Goal: Task Accomplishment & Management: Use online tool/utility

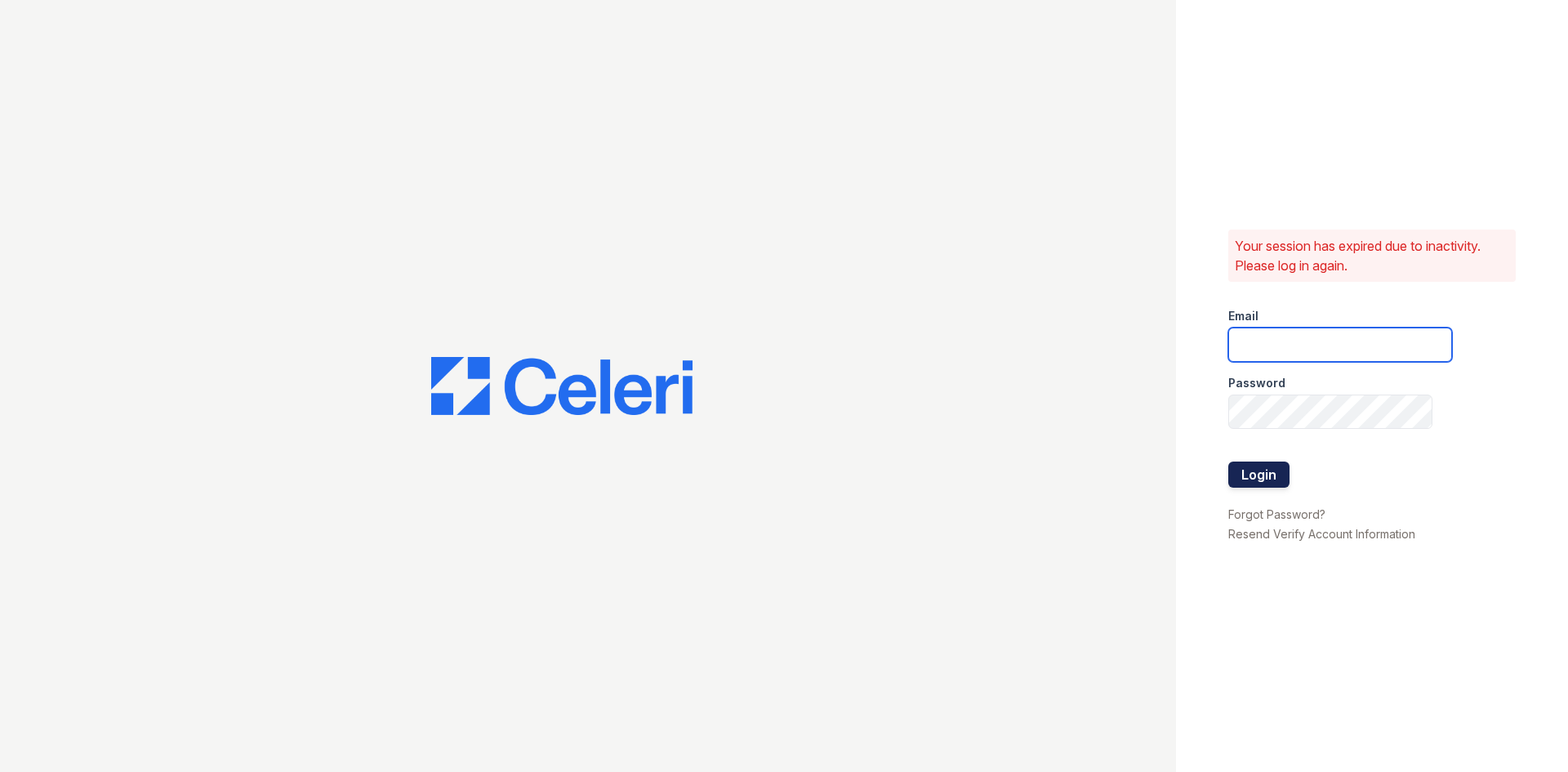
type input "longhorn1@cafmanagement.com"
drag, startPoint x: 1256, startPoint y: 481, endPoint x: 1253, endPoint y: 471, distance: 10.4
click at [1256, 476] on button "Login" at bounding box center [1259, 474] width 62 height 26
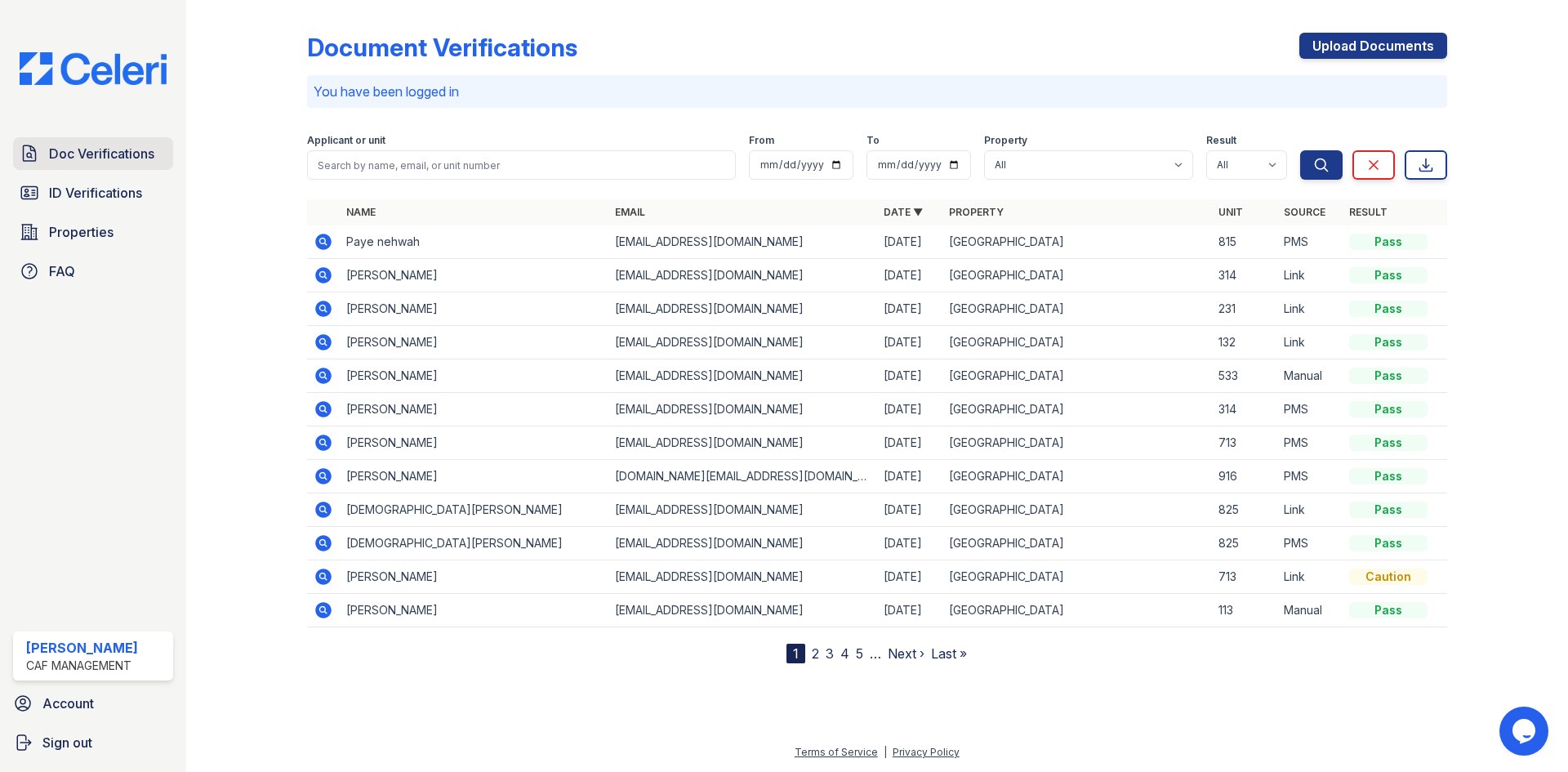
click at [70, 154] on span "Doc Verifications" at bounding box center [101, 154] width 106 height 20
